Goal: Task Accomplishment & Management: Manage account settings

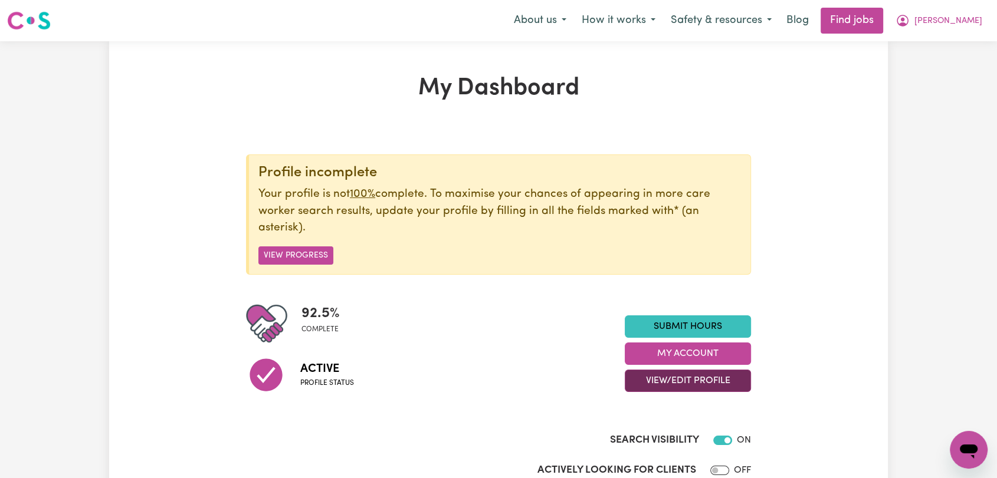
click at [694, 375] on button "View/Edit Profile" at bounding box center [688, 381] width 126 height 22
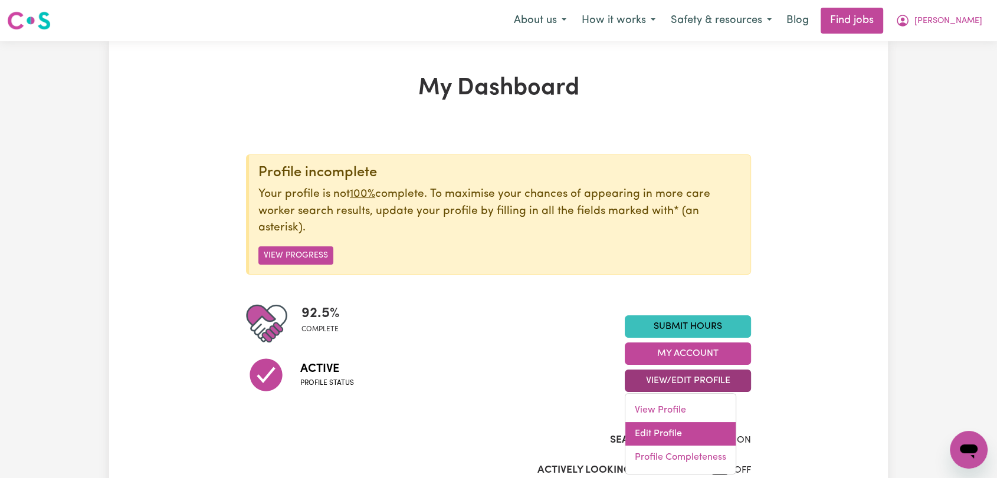
click at [700, 435] on link "Edit Profile" at bounding box center [680, 434] width 110 height 24
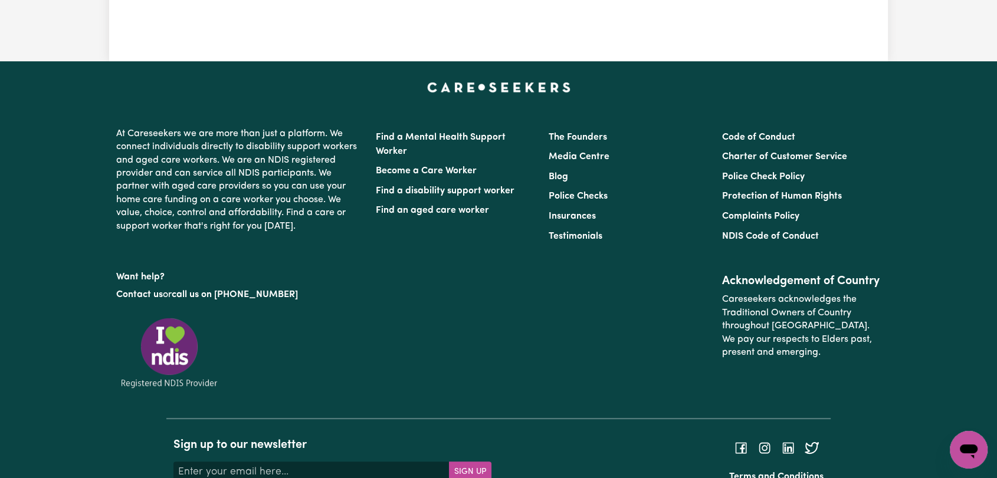
scroll to position [262, 0]
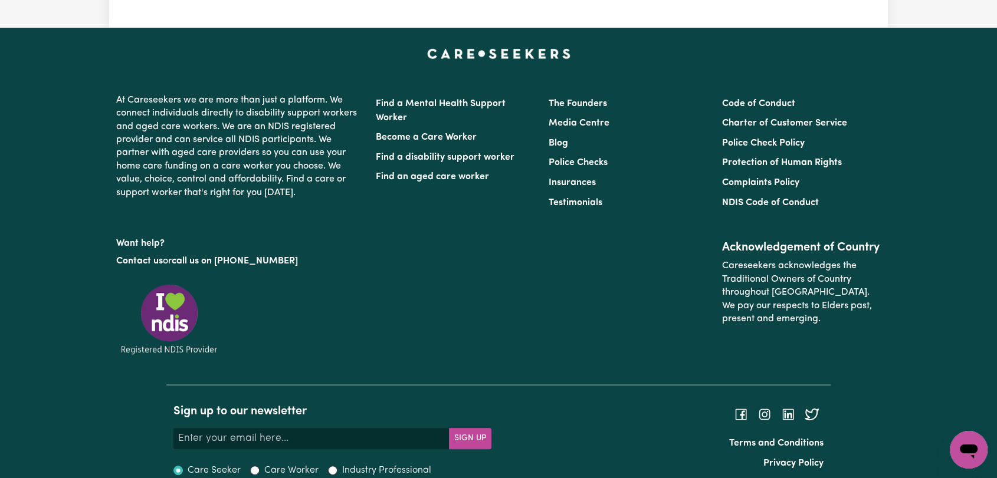
select select "[DEMOGRAPHIC_DATA]"
select select "Australian PR"
select select "Studying a healthcare related degree or qualification"
select select "43"
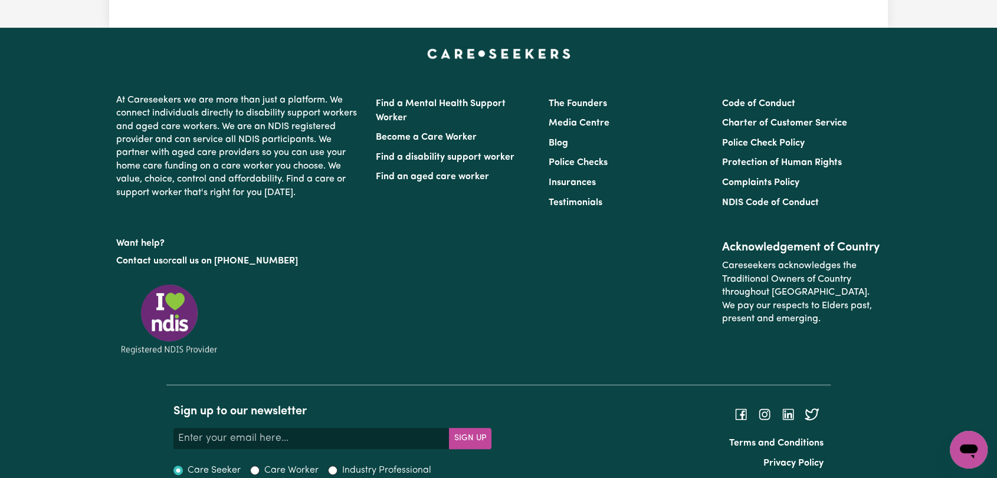
select select "70"
select select "75"
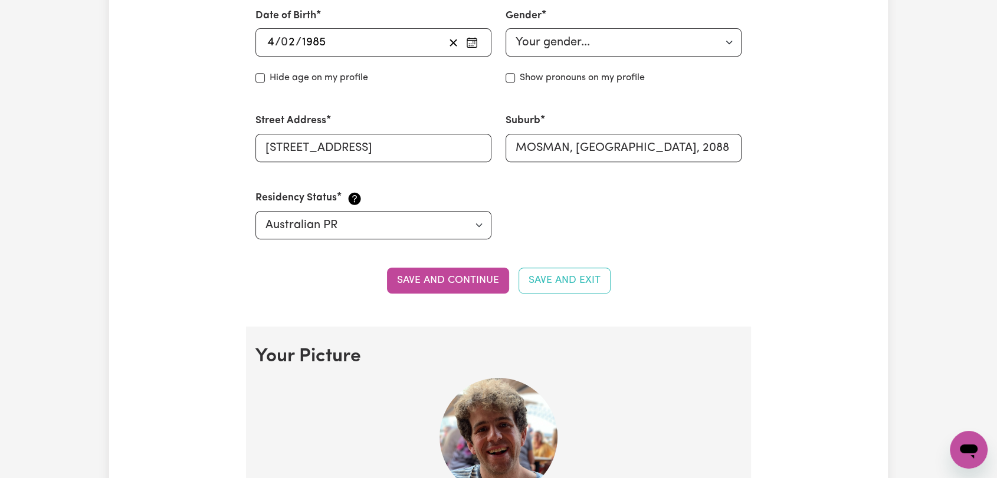
scroll to position [131, 0]
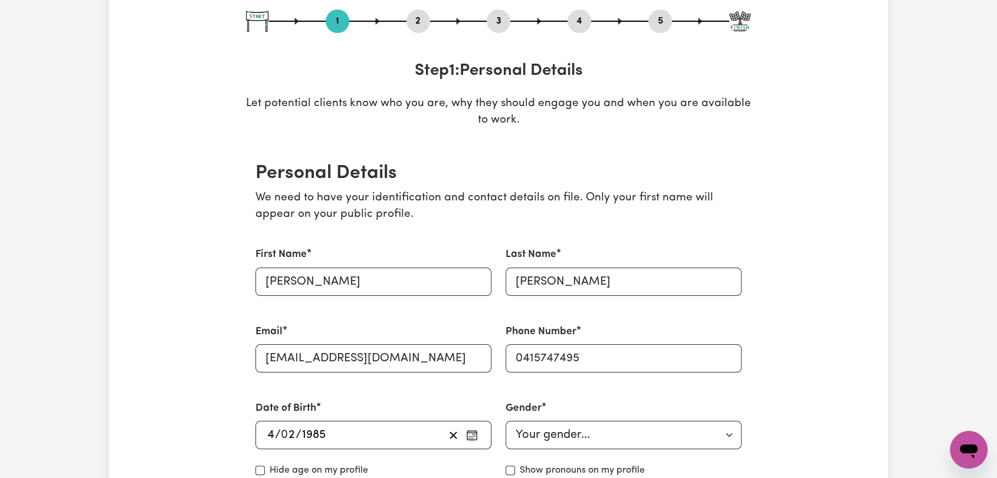
click at [421, 20] on button "2" at bounding box center [418, 21] width 24 height 15
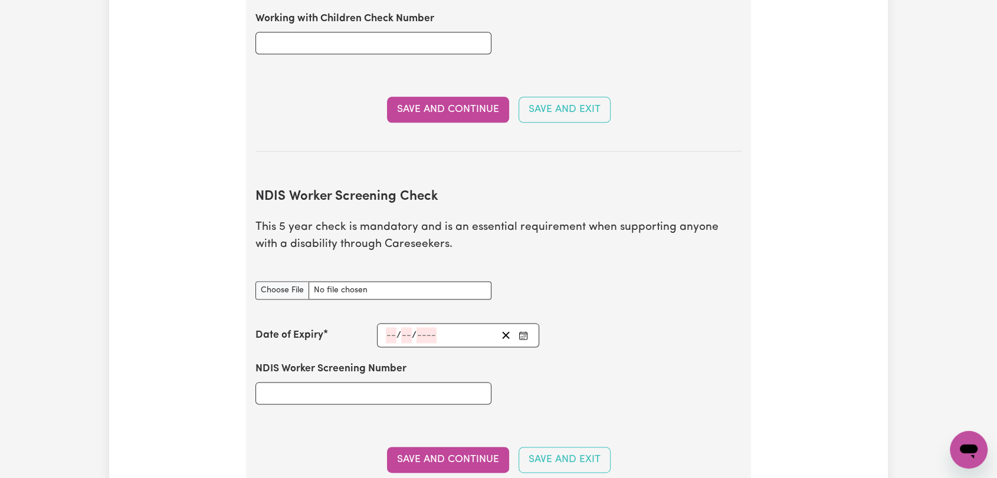
scroll to position [1507, 0]
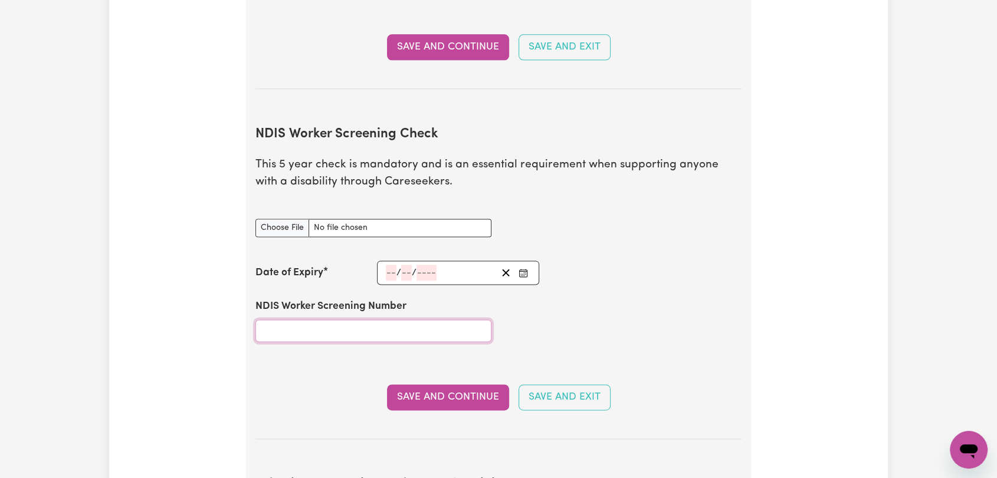
click at [336, 320] on input "NDIS Worker Screening Number" at bounding box center [373, 331] width 236 height 22
type input "93163385"
click at [425, 385] on button "Save and Continue" at bounding box center [448, 398] width 122 height 26
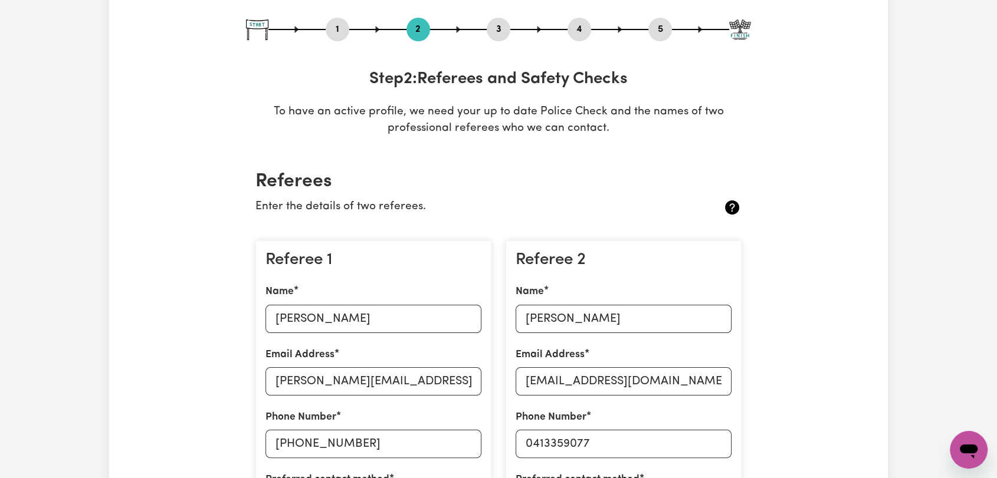
scroll to position [0, 0]
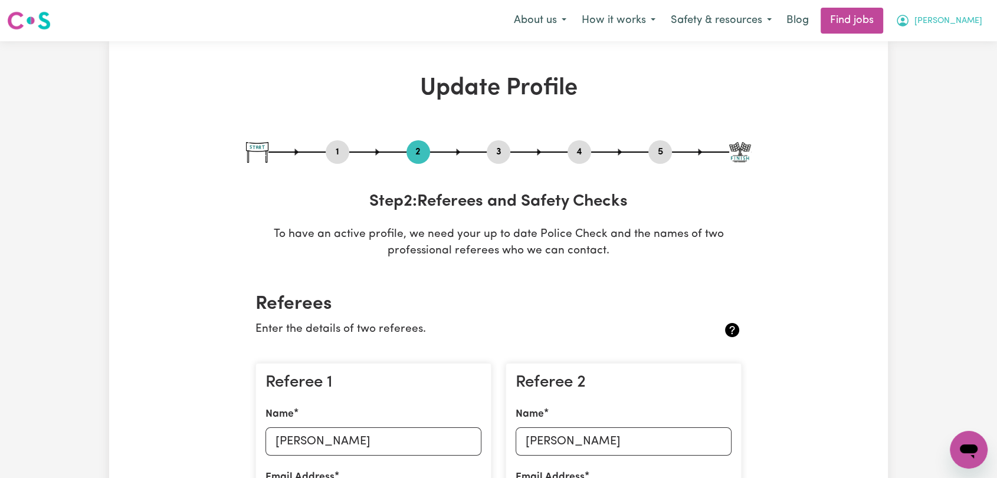
click at [957, 25] on button "[PERSON_NAME]" at bounding box center [939, 20] width 102 height 25
click at [947, 90] on link "Logout" at bounding box center [942, 90] width 93 height 22
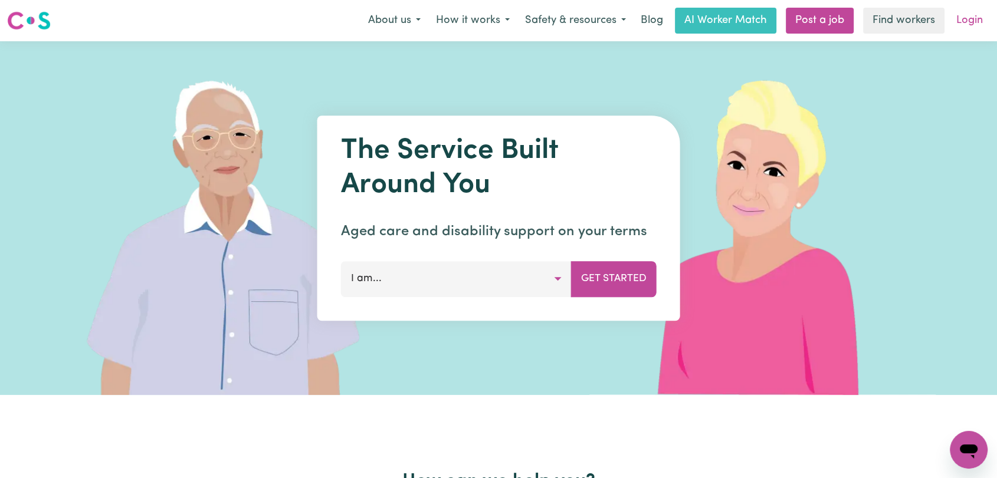
click at [975, 18] on link "Login" at bounding box center [969, 21] width 41 height 26
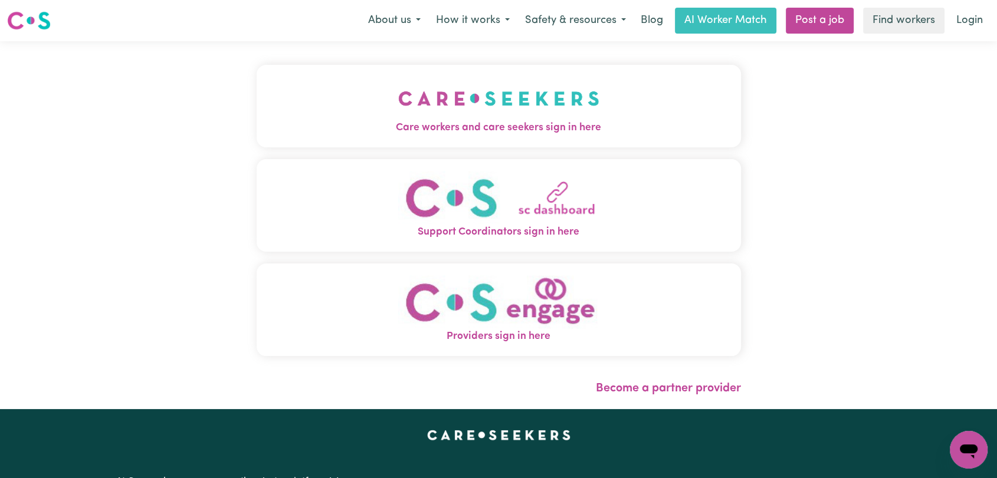
click at [333, 93] on button "Care workers and care seekers sign in here" at bounding box center [499, 106] width 484 height 83
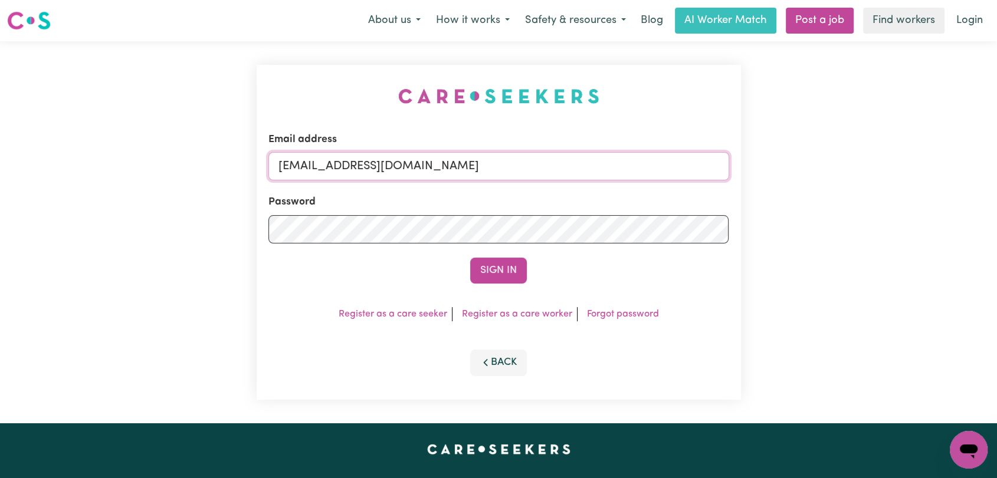
drag, startPoint x: 489, startPoint y: 170, endPoint x: 488, endPoint y: 180, distance: 10.1
click at [489, 170] on input "[EMAIL_ADDRESS][DOMAIN_NAME]" at bounding box center [498, 166] width 461 height 28
drag, startPoint x: 432, startPoint y: 176, endPoint x: 592, endPoint y: 191, distance: 160.6
click at [592, 191] on form "Email address Superuser~[EMAIL_ADDRESS][DOMAIN_NAME] Password Sign In" at bounding box center [498, 208] width 461 height 152
type input "Superuser~[EMAIL_ADDRESS][DOMAIN_NAME]"
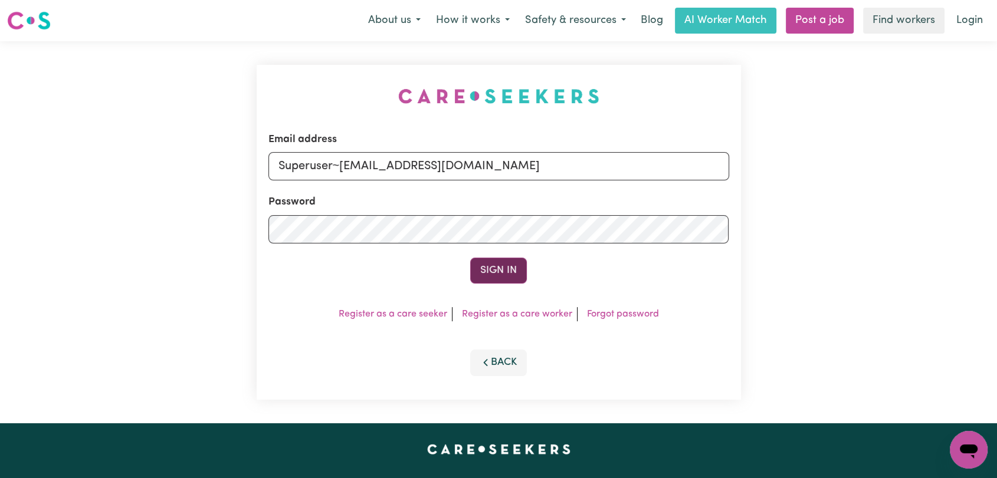
click at [500, 274] on button "Sign In" at bounding box center [498, 271] width 57 height 26
